Goal: Find specific page/section: Find specific page/section

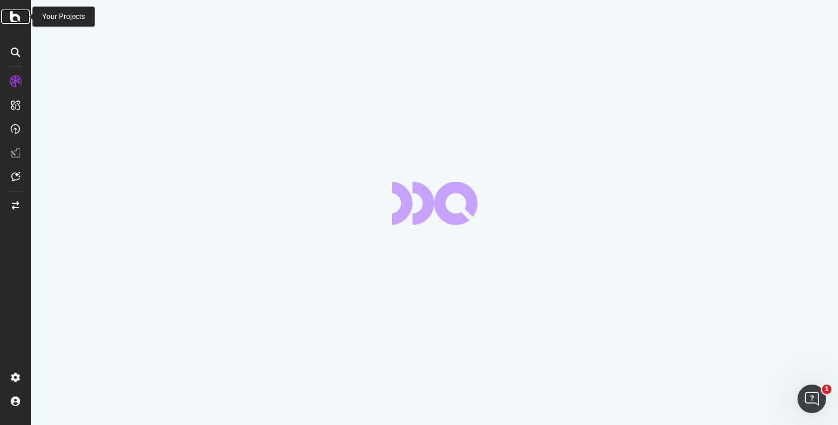
click at [10, 15] on div at bounding box center [15, 17] width 29 height 14
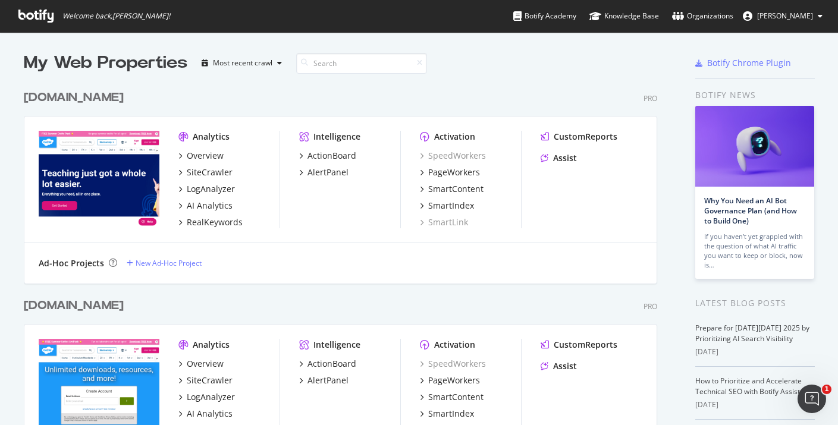
scroll to position [343, 0]
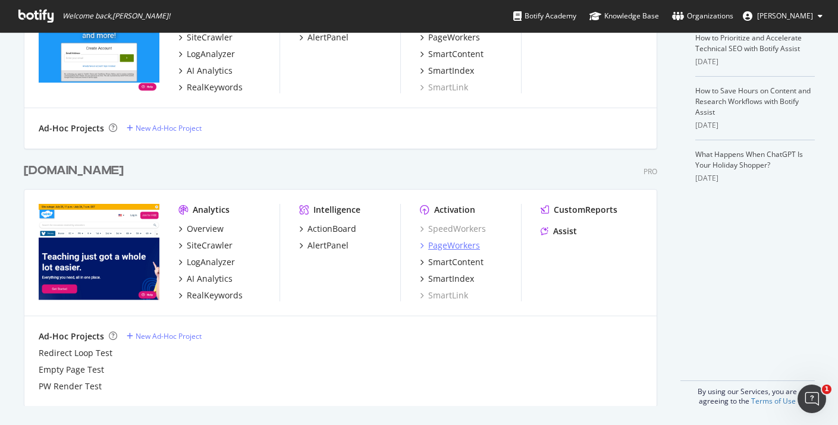
click at [444, 248] on div "PageWorkers" at bounding box center [454, 246] width 52 height 12
